Goal: Task Accomplishment & Management: Complete application form

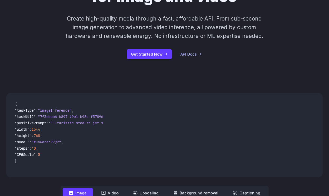
scroll to position [103, 0]
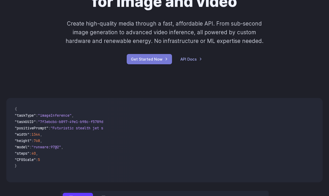
click at [145, 61] on link "Get Started Now" at bounding box center [149, 59] width 45 height 10
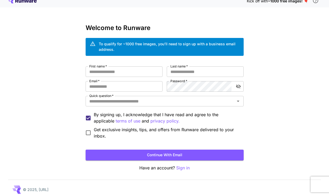
scroll to position [9, 0]
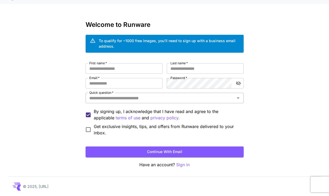
click at [117, 97] on input "Quick question   *" at bounding box center [160, 97] width 146 height 7
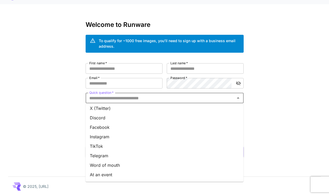
scroll to position [51, 0]
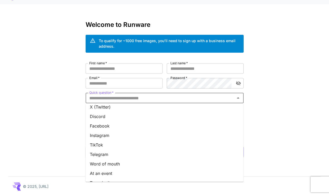
click at [108, 146] on li "TikTok" at bounding box center [165, 144] width 158 height 9
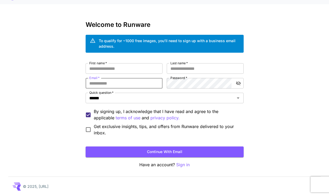
click at [109, 82] on input "Email   *" at bounding box center [124, 83] width 77 height 11
